Goal: Transaction & Acquisition: Obtain resource

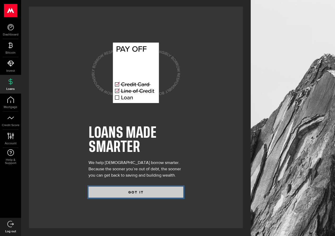
click at [126, 192] on button "GOT IT" at bounding box center [135, 192] width 95 height 11
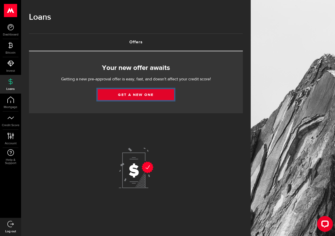
click at [137, 96] on link "Get a new one" at bounding box center [136, 94] width 76 height 11
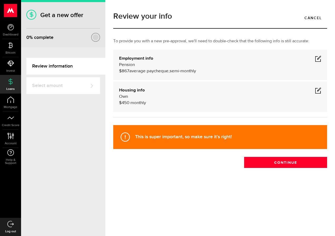
click at [317, 60] on span at bounding box center [318, 59] width 6 height 6
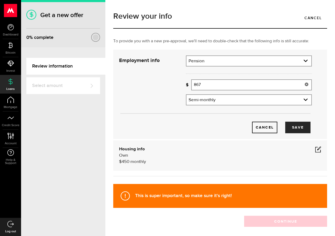
drag, startPoint x: 210, startPoint y: 85, endPoint x: 173, endPoint y: 87, distance: 36.6
click at [173, 87] on div "Employment info Employment type What's your employment situation like? Pension …" at bounding box center [215, 95] width 201 height 78
type input "2,406"
click at [304, 100] on use "expand select" at bounding box center [306, 100] width 4 height 2
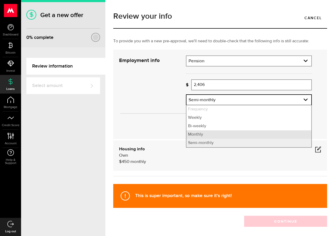
click at [218, 135] on li "Monthly" at bounding box center [248, 135] width 125 height 8
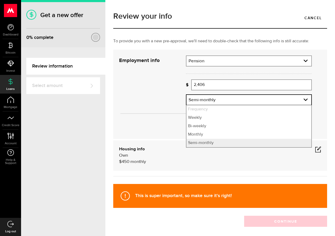
select select "monthly"
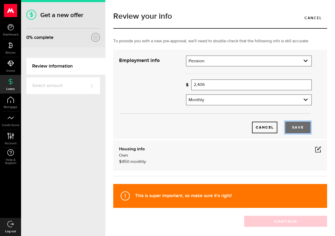
click at [291, 130] on button "Save" at bounding box center [297, 128] width 25 height 12
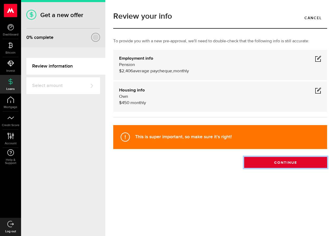
click at [266, 164] on button "Continue" at bounding box center [285, 162] width 83 height 11
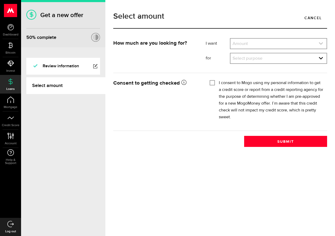
click at [260, 44] on link "expand select" at bounding box center [278, 44] width 96 height 10
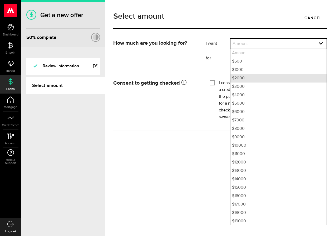
click at [248, 77] on li "$2000" at bounding box center [278, 78] width 96 height 8
select select "2000"
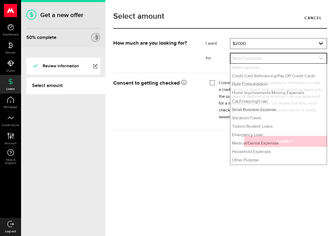
click at [322, 59] on icon "expand select" at bounding box center [321, 58] width 4 height 4
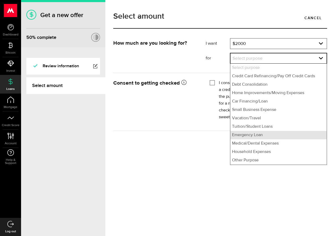
click at [271, 135] on li "Emergency Loan" at bounding box center [278, 135] width 96 height 8
select select "Emergency Loan"
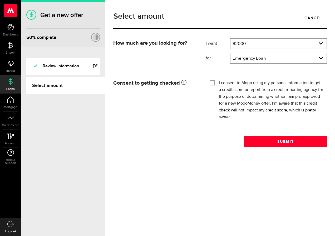
click at [212, 82] on input "I consent to Mogo using my personal information to get a credit score or report…" at bounding box center [212, 82] width 5 height 5
checkbox input "true"
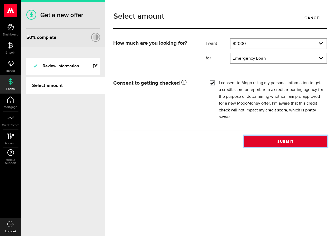
click at [279, 142] on button "Submit" at bounding box center [285, 141] width 83 height 11
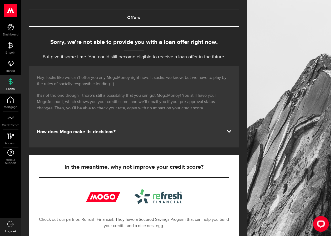
scroll to position [23, 0]
